Goal: Task Accomplishment & Management: Manage account settings

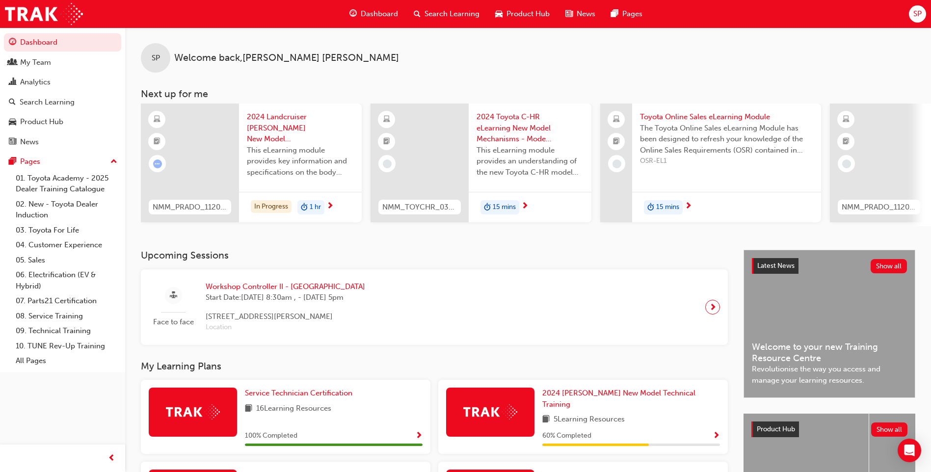
click at [919, 11] on span "SP" at bounding box center [917, 13] width 8 height 11
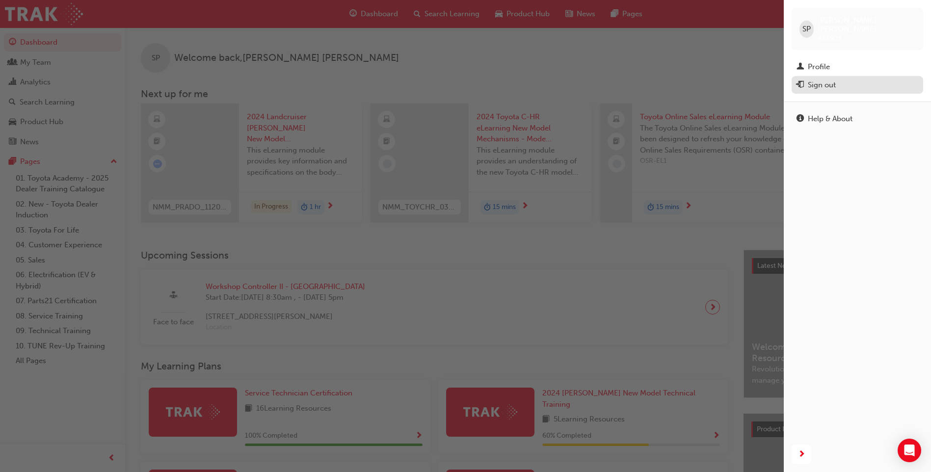
click at [809, 80] on div "Sign out" at bounding box center [822, 85] width 28 height 11
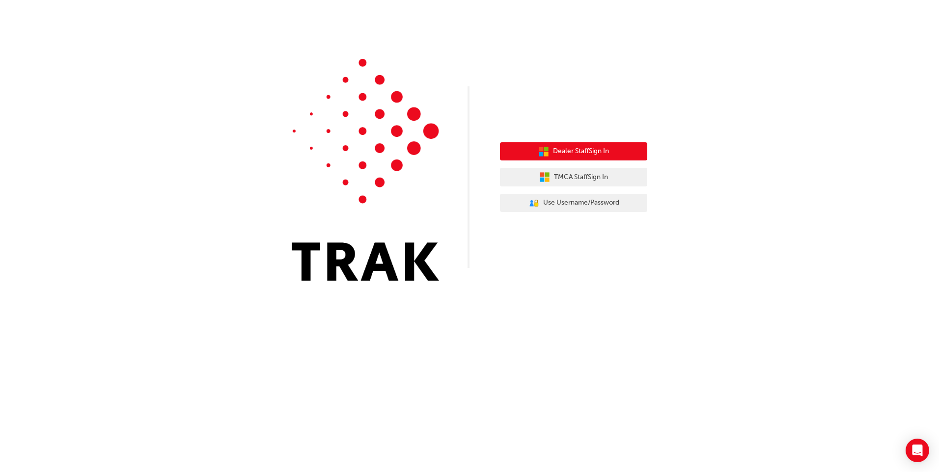
click at [573, 149] on span "Dealer Staff Sign In" at bounding box center [581, 151] width 56 height 11
